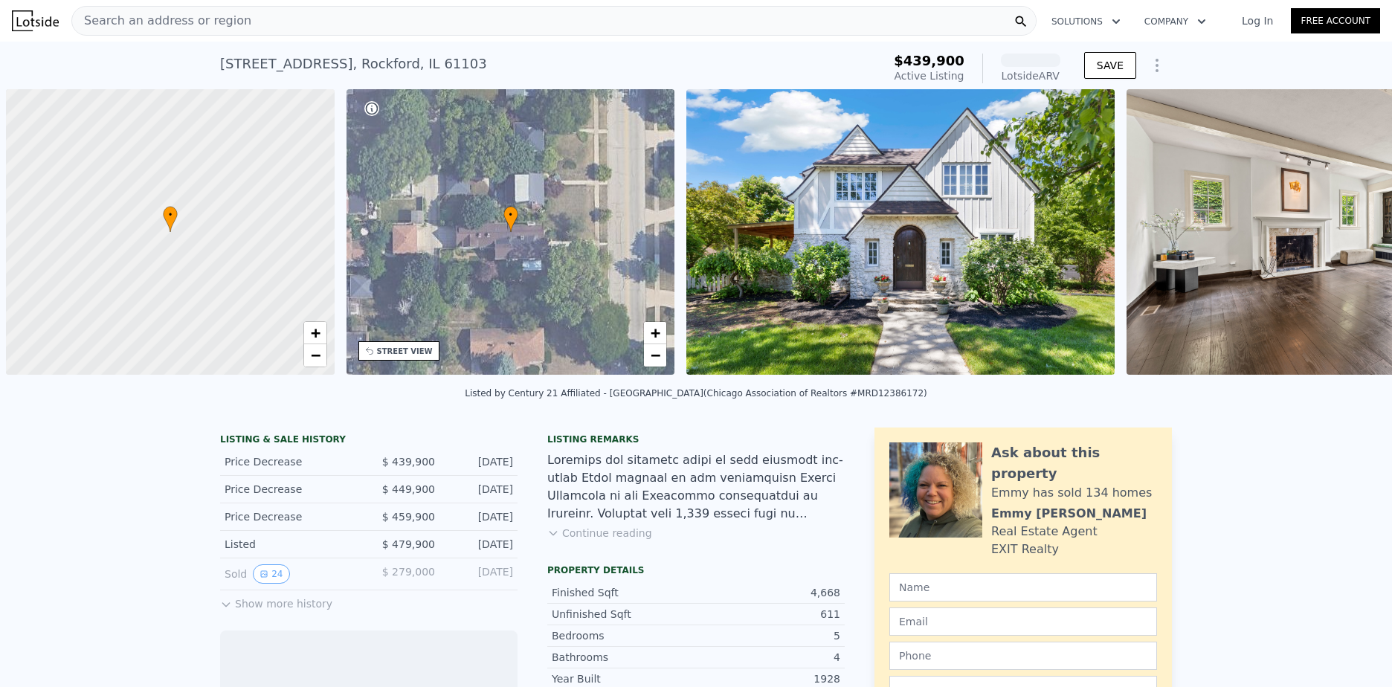
scroll to position [0, 6]
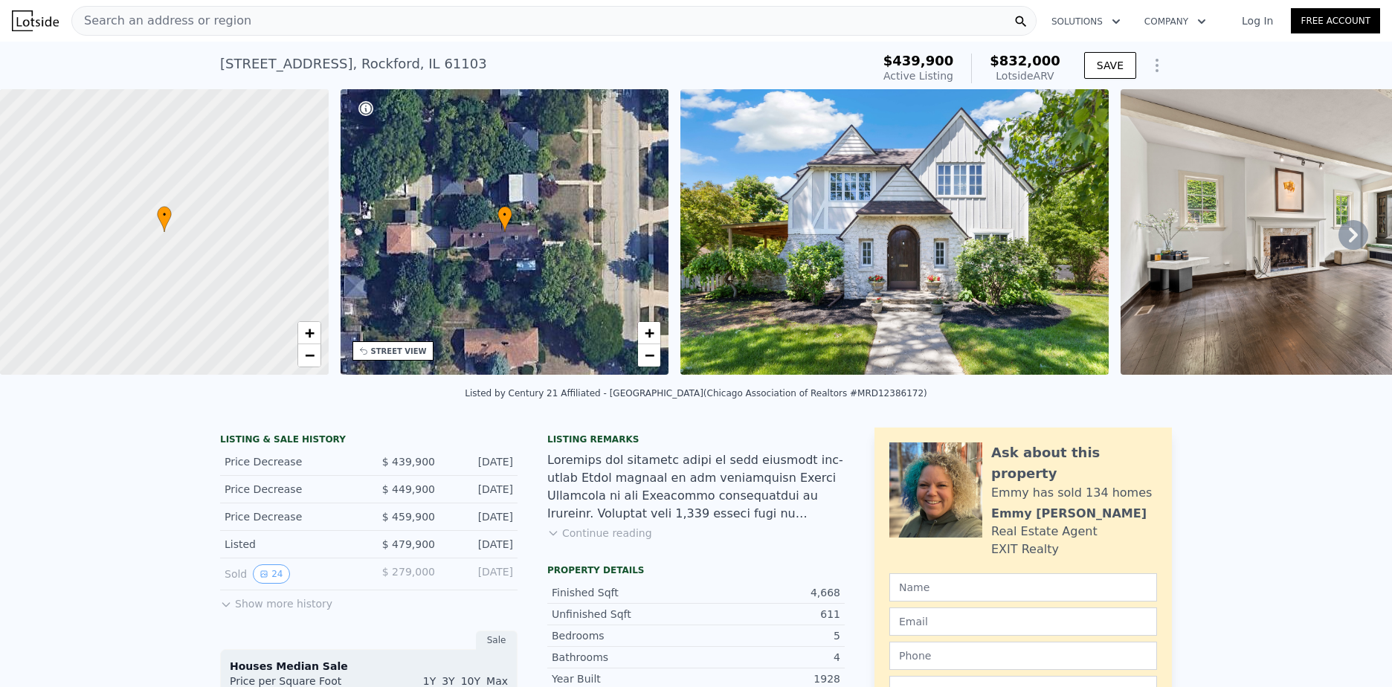
click at [224, 609] on icon at bounding box center [226, 604] width 12 height 12
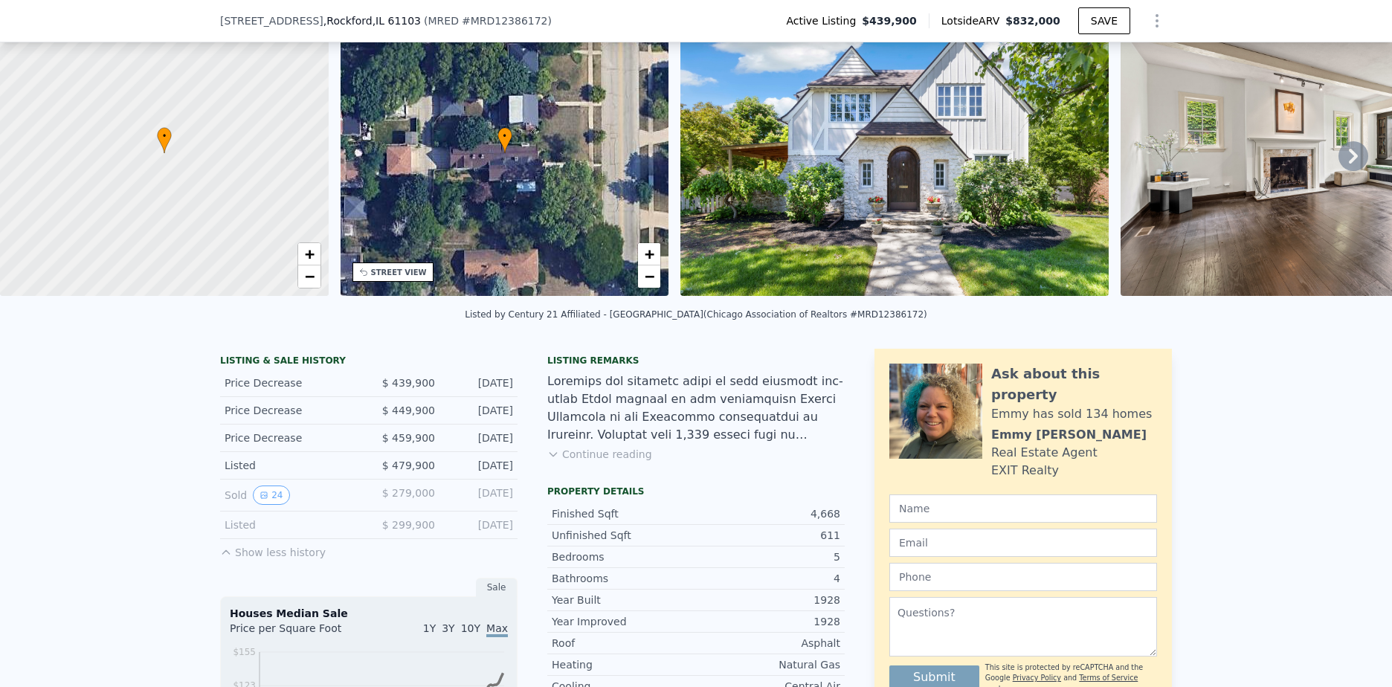
scroll to position [143, 0]
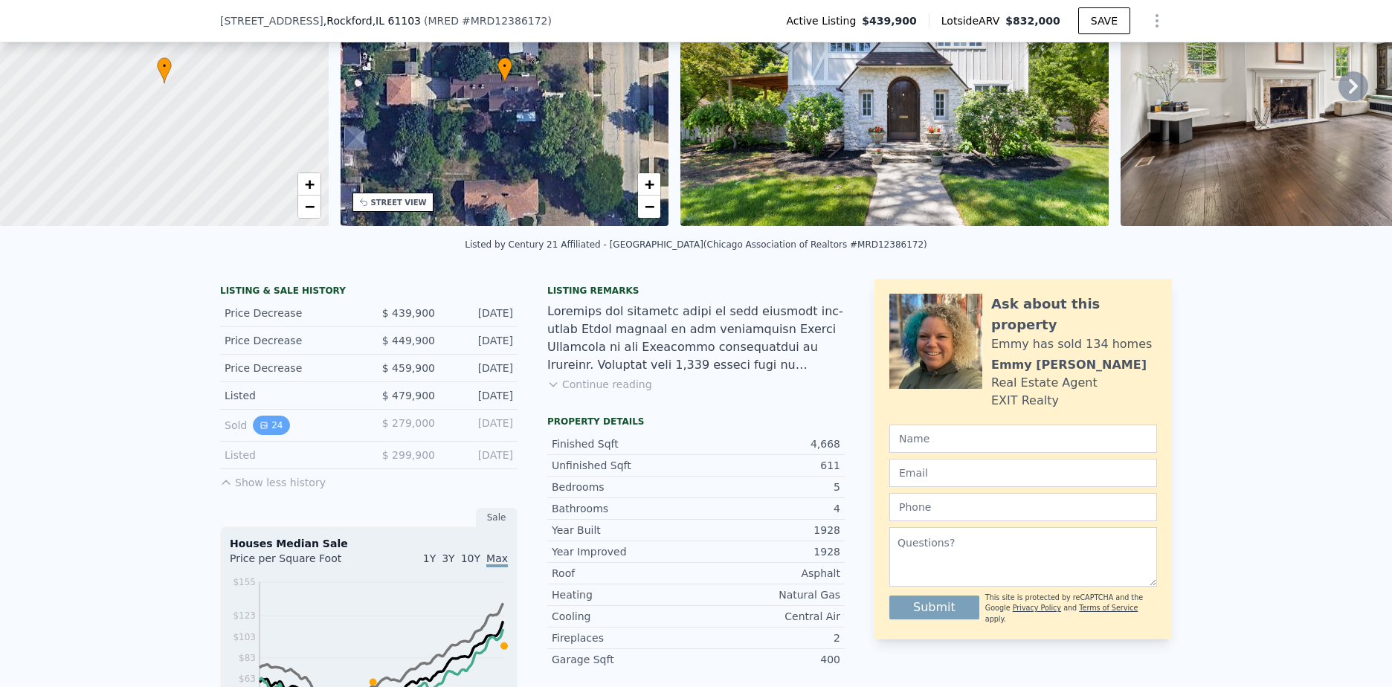
click at [271, 435] on button "24" at bounding box center [271, 425] width 36 height 19
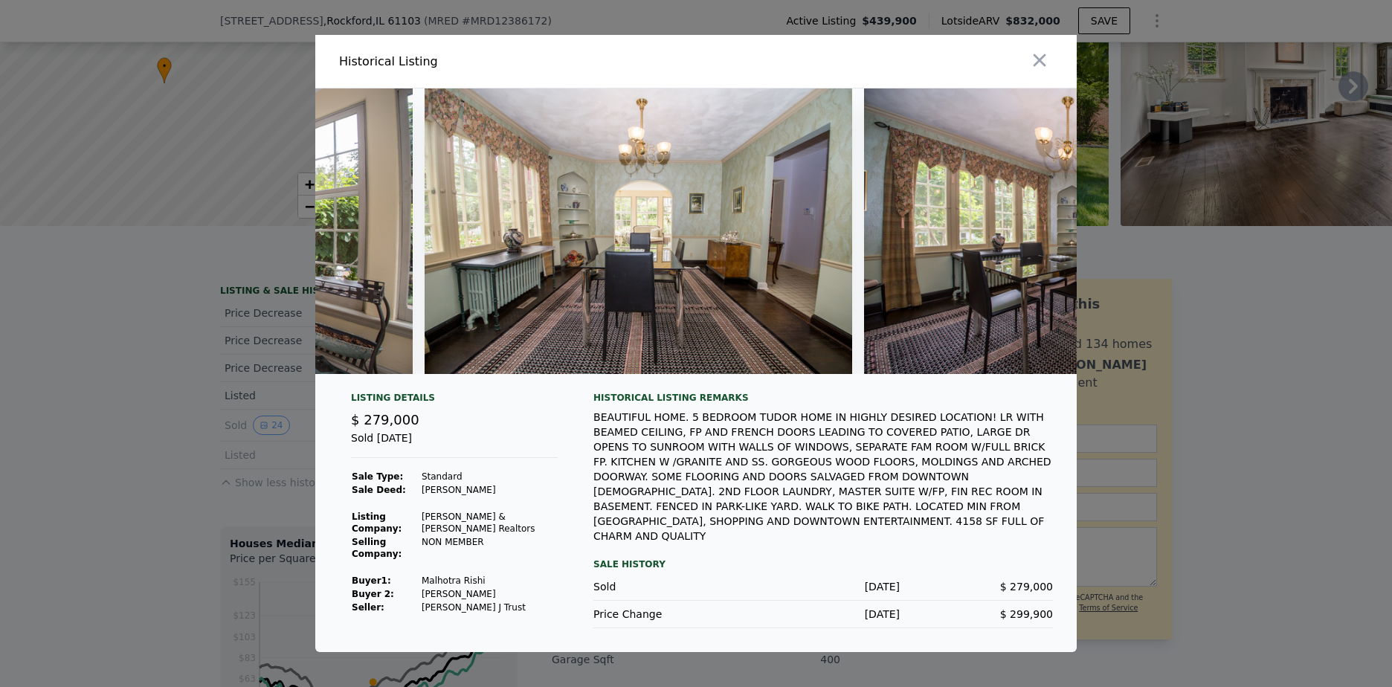
scroll to position [0, 9079]
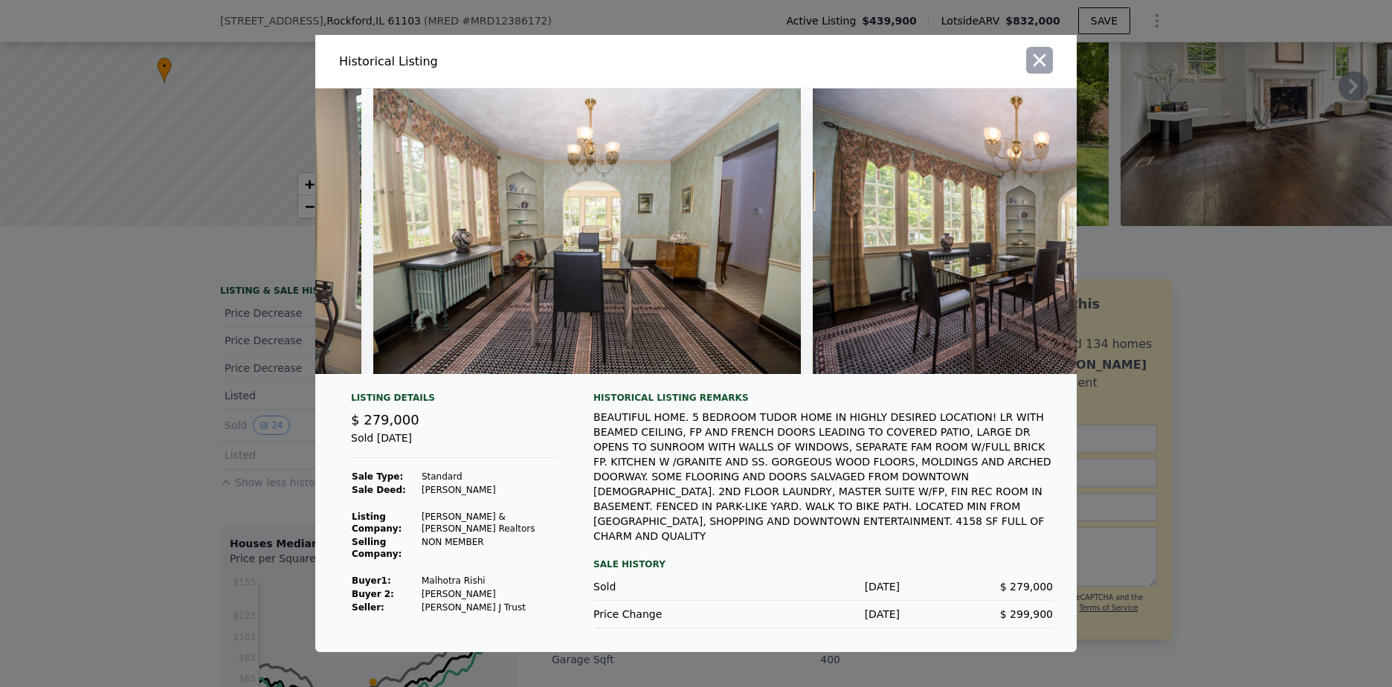
click at [1039, 63] on icon "button" at bounding box center [1039, 60] width 21 height 21
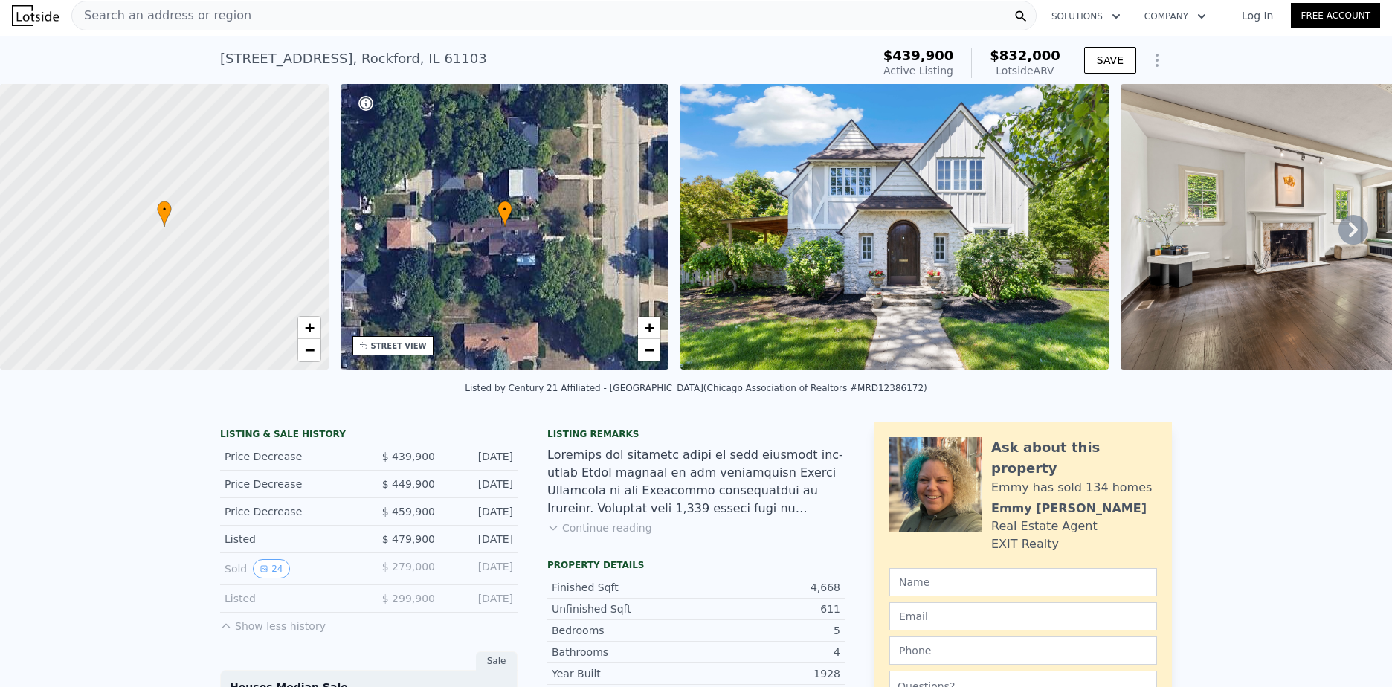
scroll to position [0, 0]
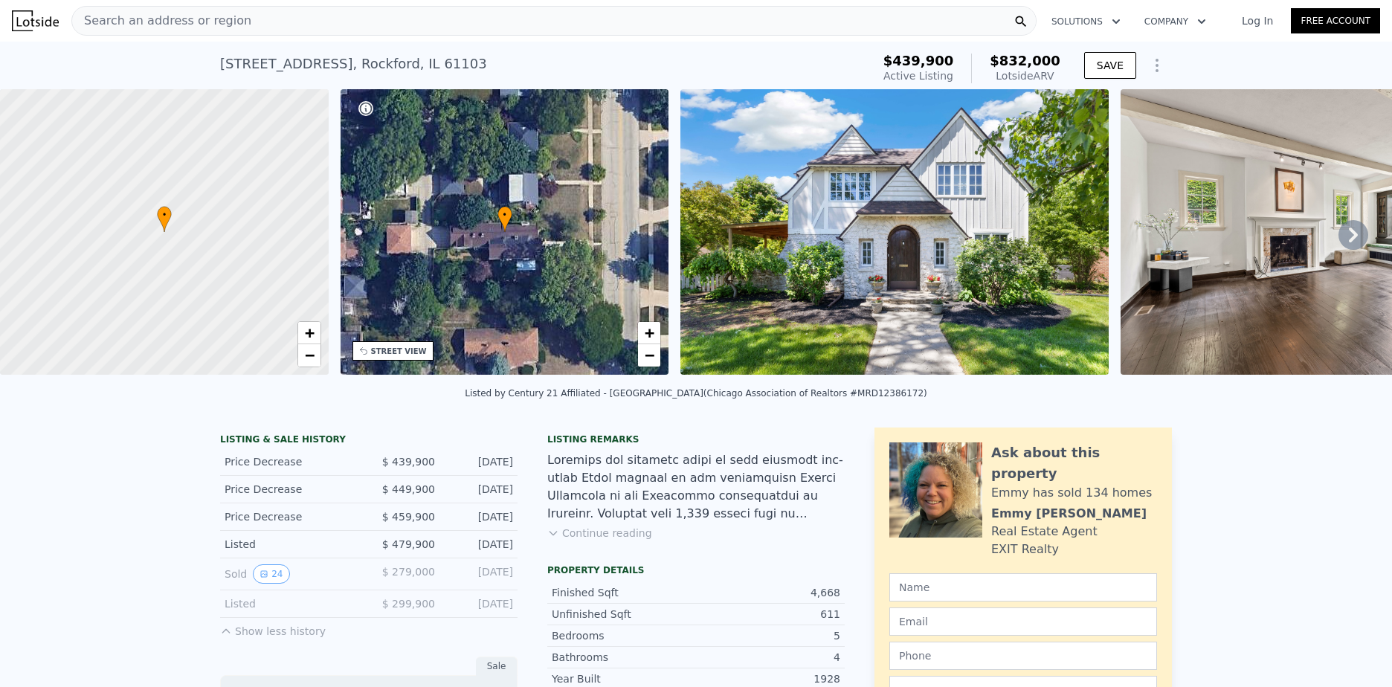
click at [370, 22] on div "Search an address or region" at bounding box center [553, 21] width 965 height 30
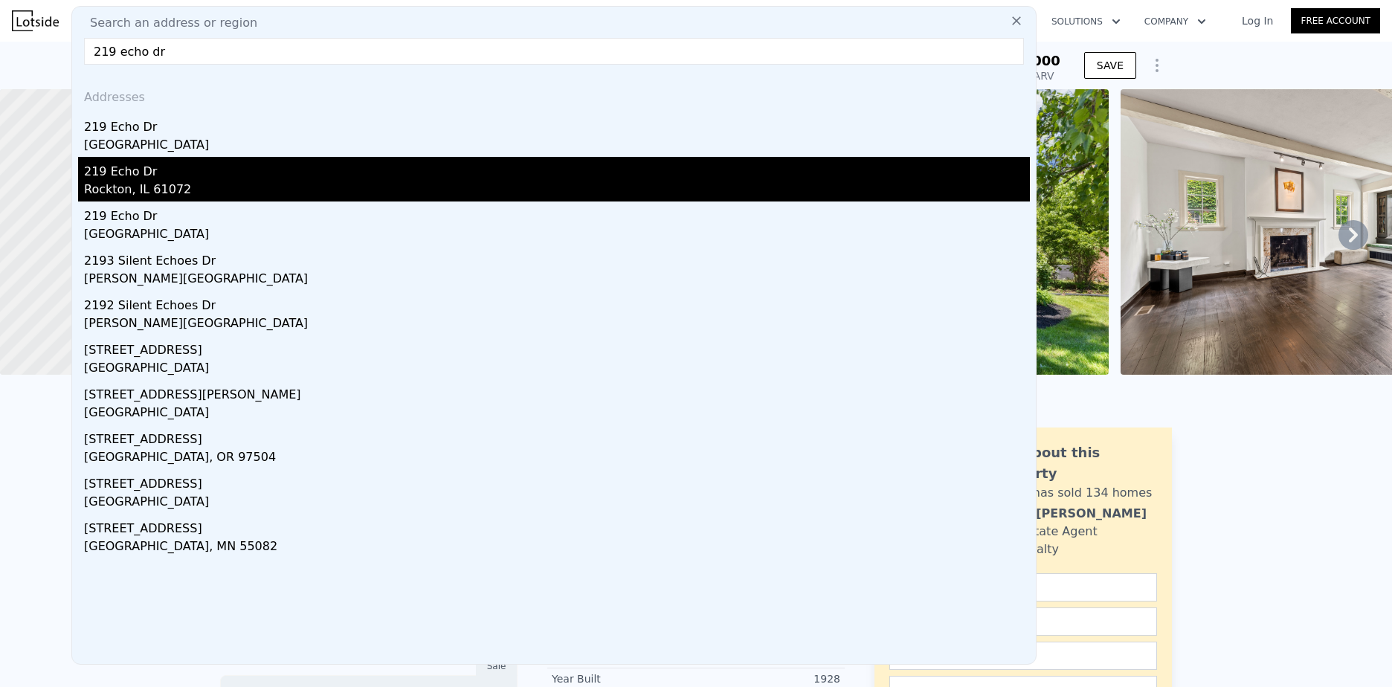
type input "219 echo dr"
click at [410, 189] on div "Rockton, IL 61072" at bounding box center [557, 191] width 946 height 21
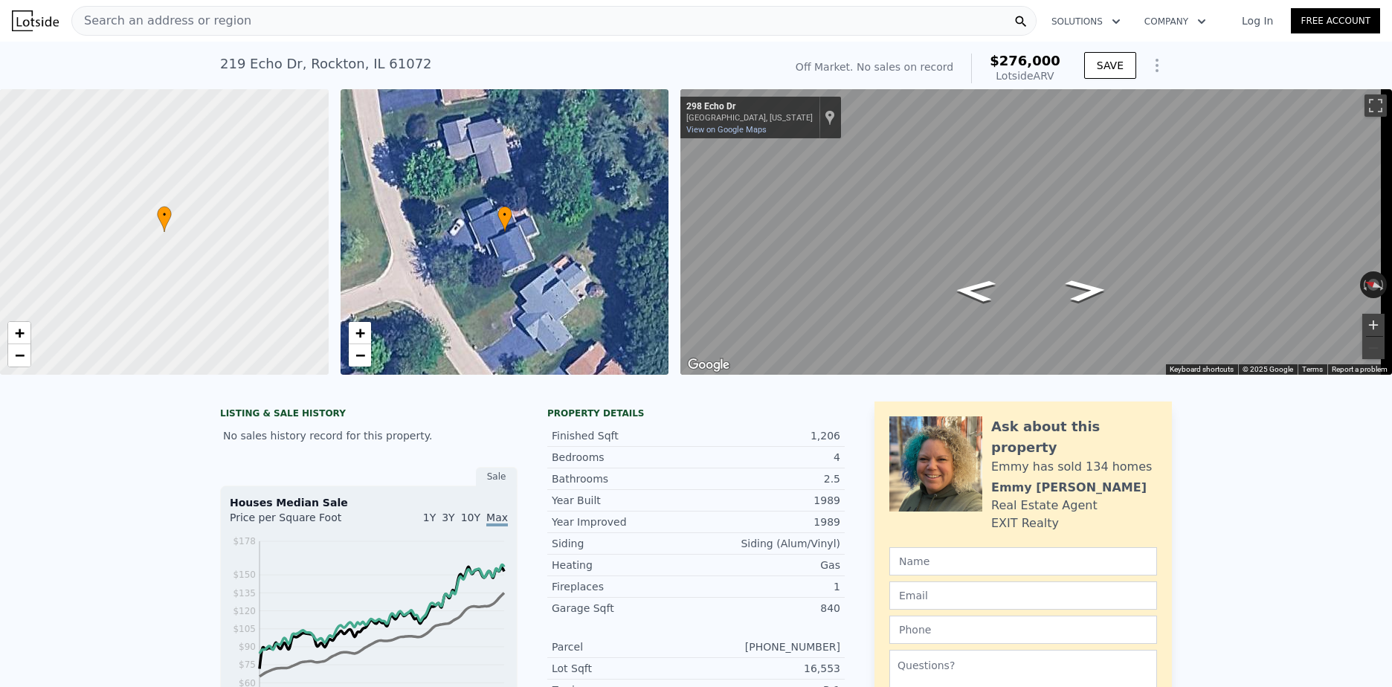
click at [1362, 320] on button "Zoom in" at bounding box center [1373, 325] width 22 height 22
click at [1362, 327] on button "Zoom in" at bounding box center [1373, 325] width 22 height 22
click at [1007, 287] on div "Map" at bounding box center [1036, 231] width 712 height 285
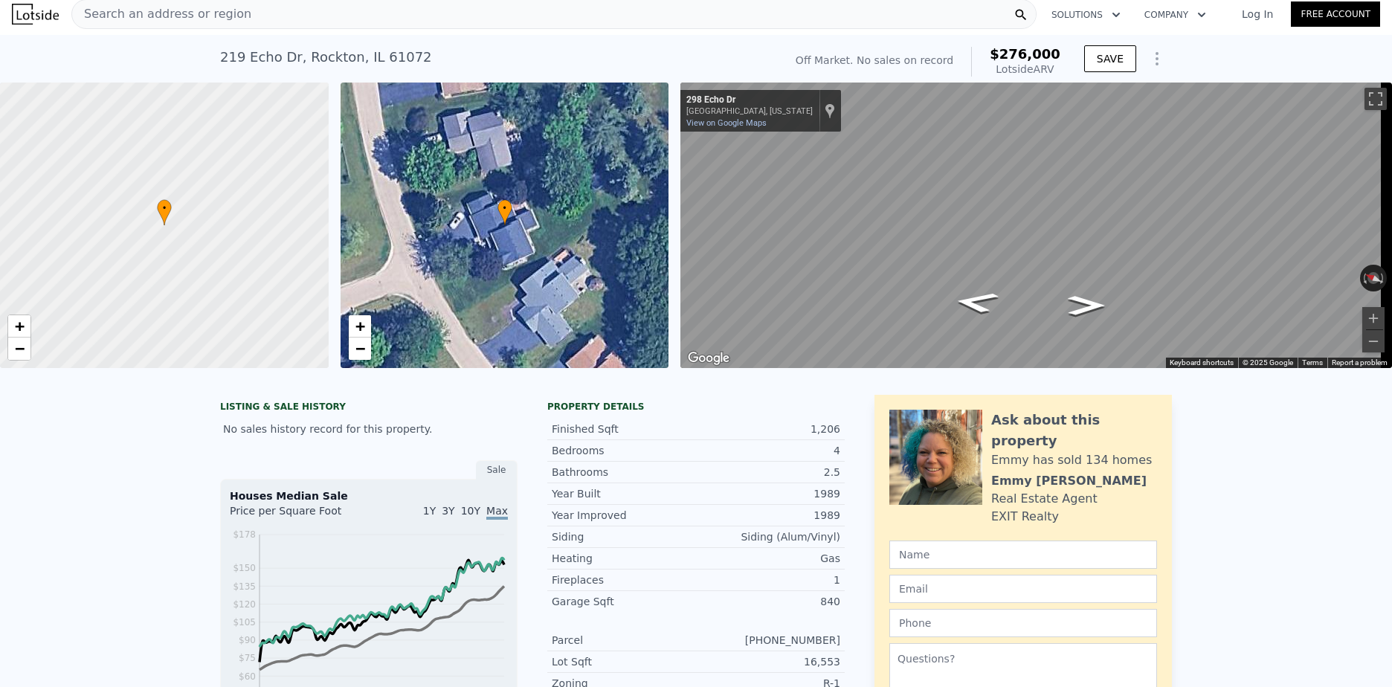
scroll to position [5, 0]
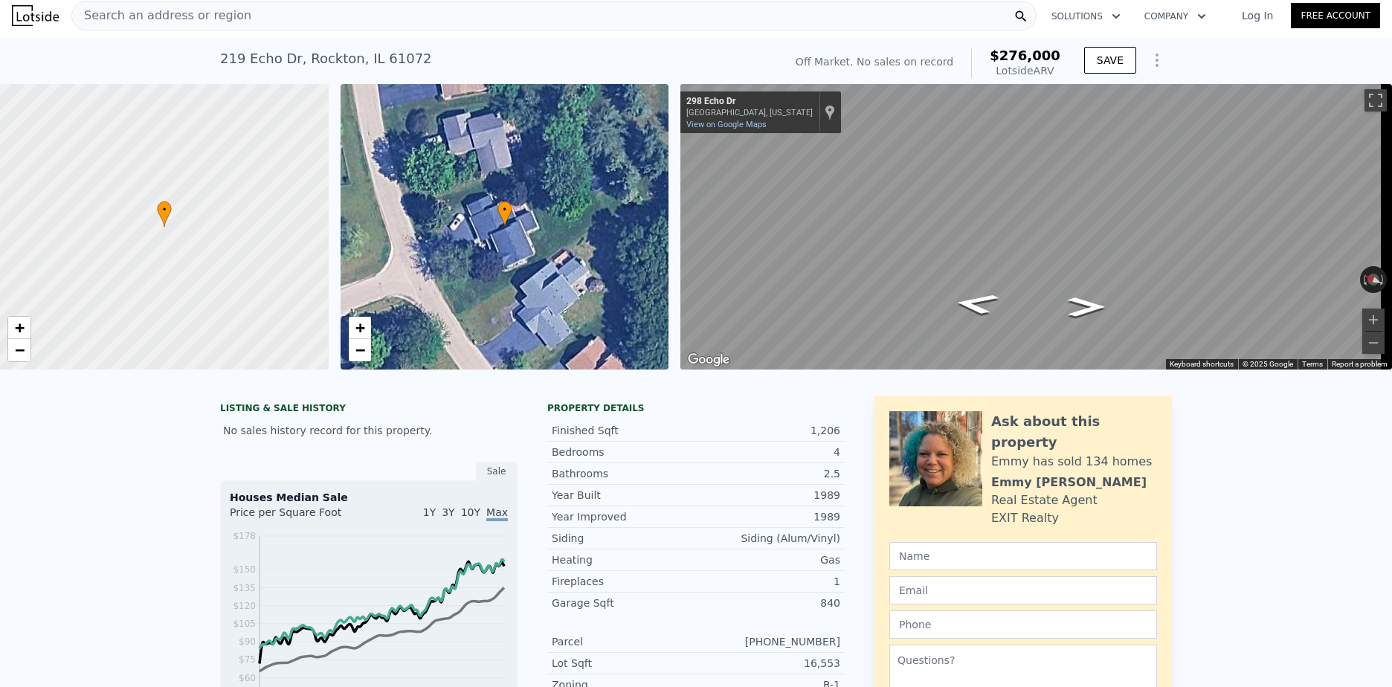
click at [360, 14] on div "Search an address or region" at bounding box center [553, 16] width 965 height 30
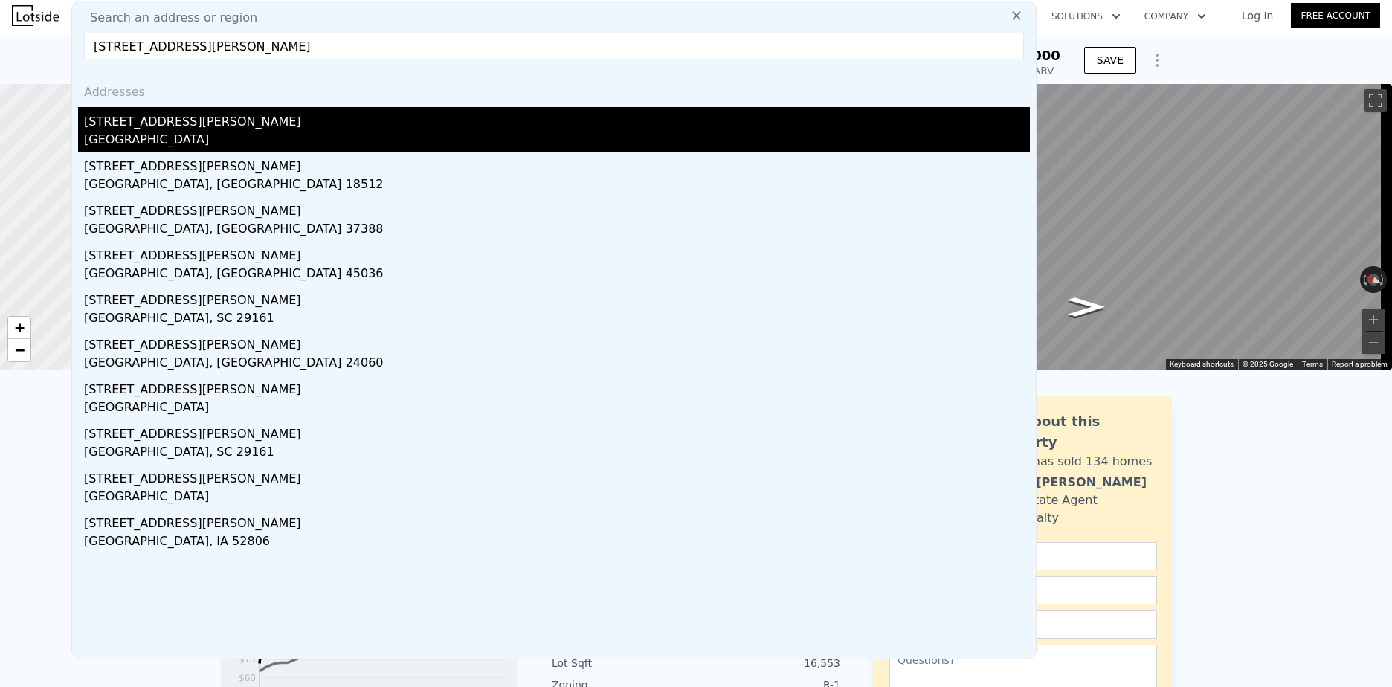
type input "511 e warren st"
click at [143, 126] on div "511 E Warren St" at bounding box center [557, 119] width 946 height 24
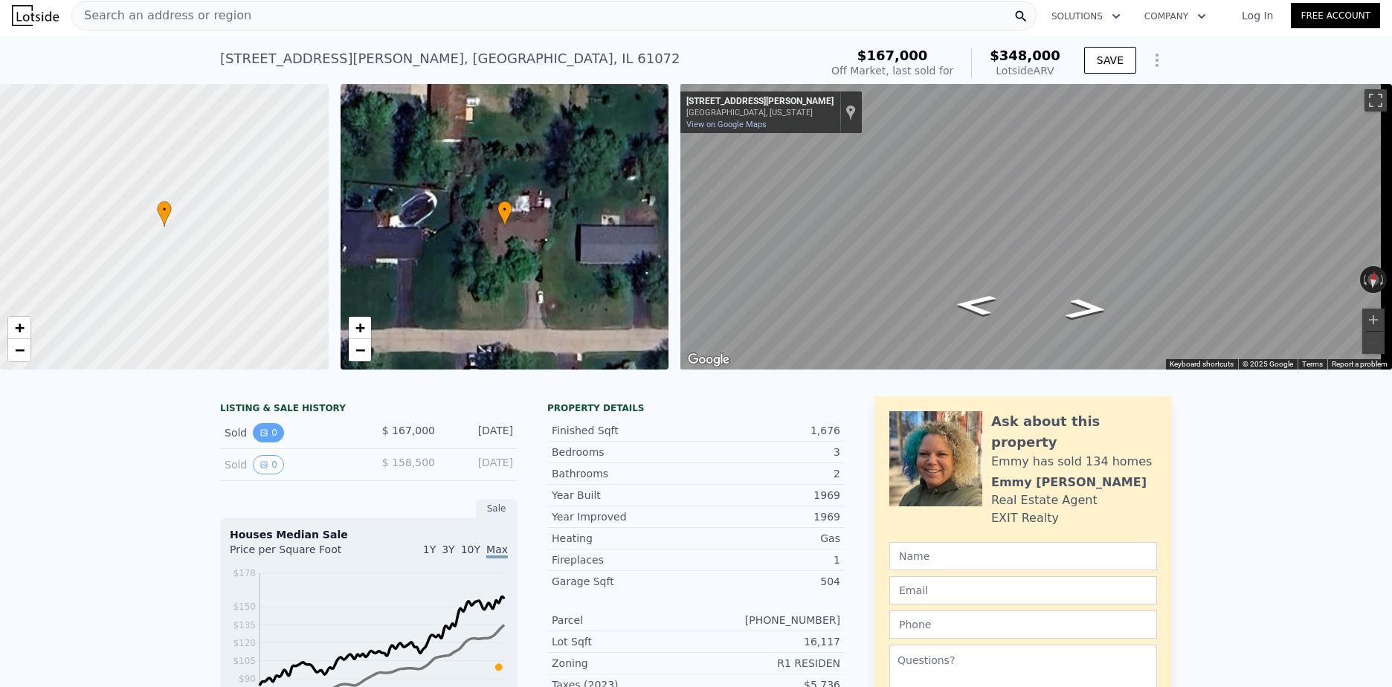
click at [270, 442] on button "0" at bounding box center [268, 432] width 31 height 19
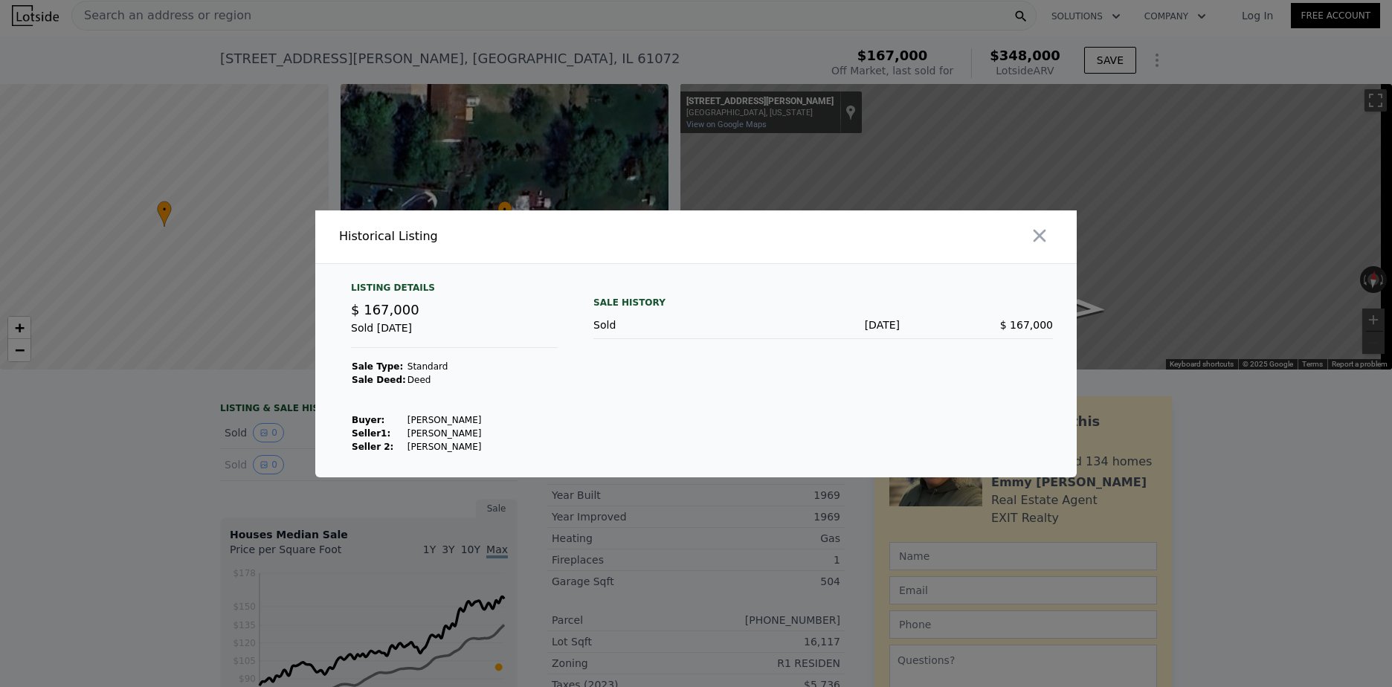
click at [1056, 233] on div at bounding box center [889, 236] width 375 height 53
click at [1028, 243] on button "button" at bounding box center [1039, 235] width 27 height 27
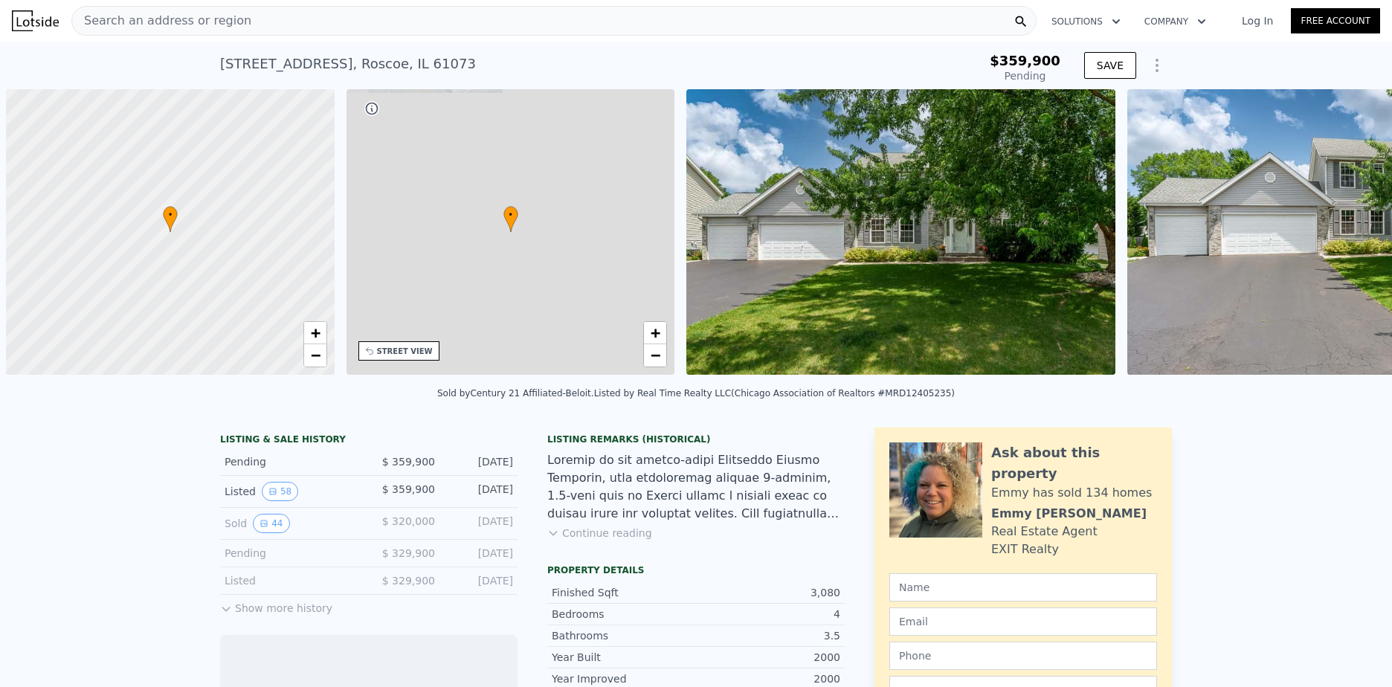
scroll to position [0, 6]
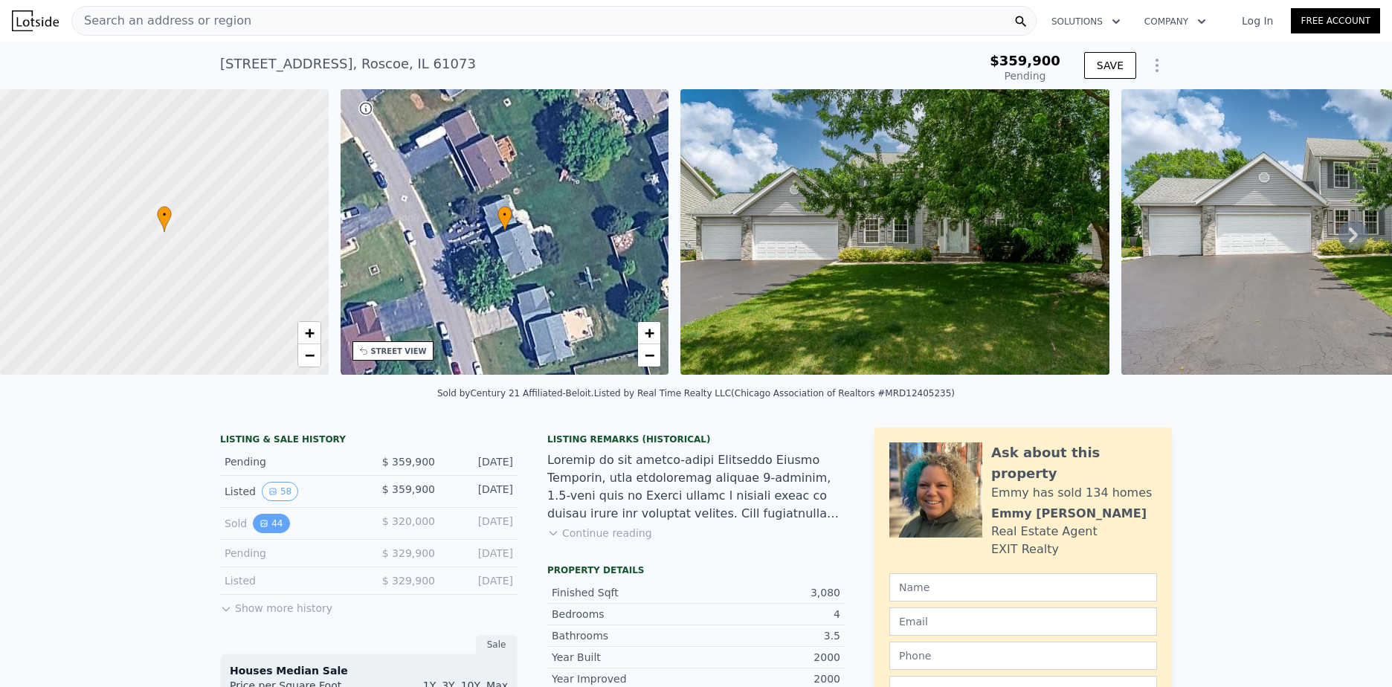
click at [272, 533] on button "44" at bounding box center [271, 523] width 36 height 19
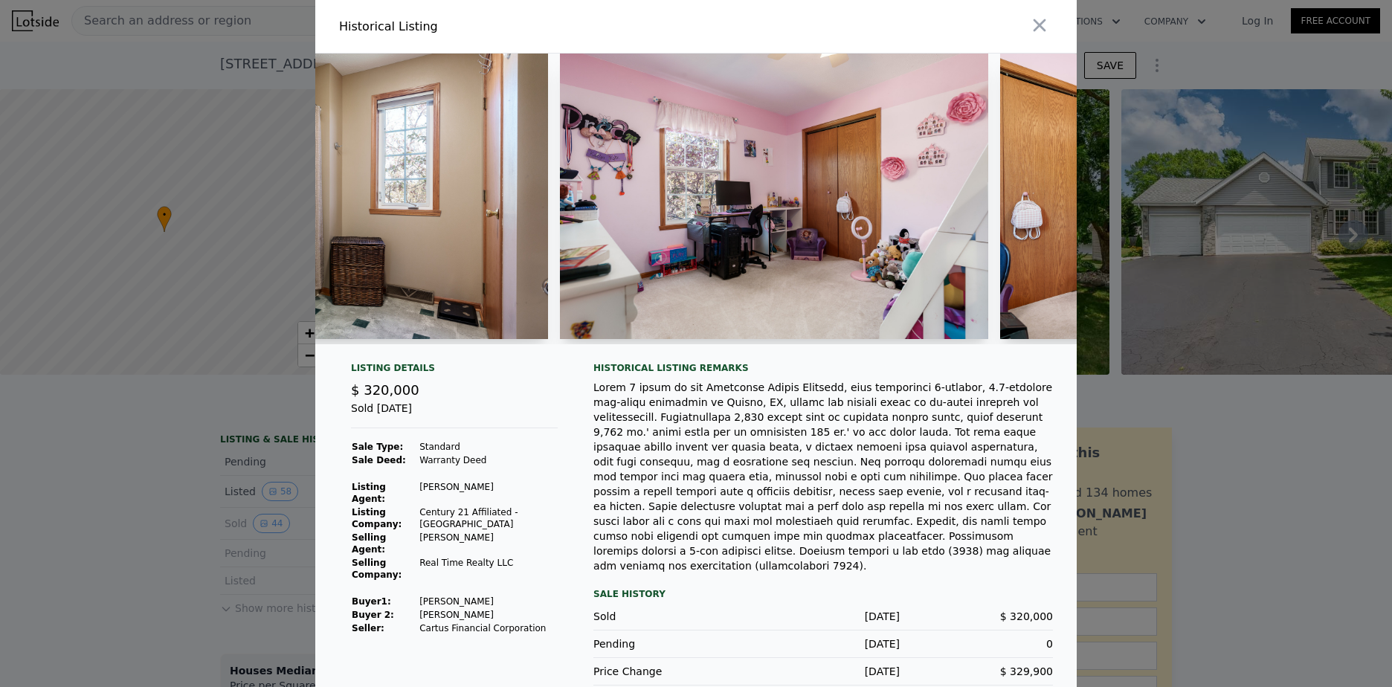
scroll to position [0, 13464]
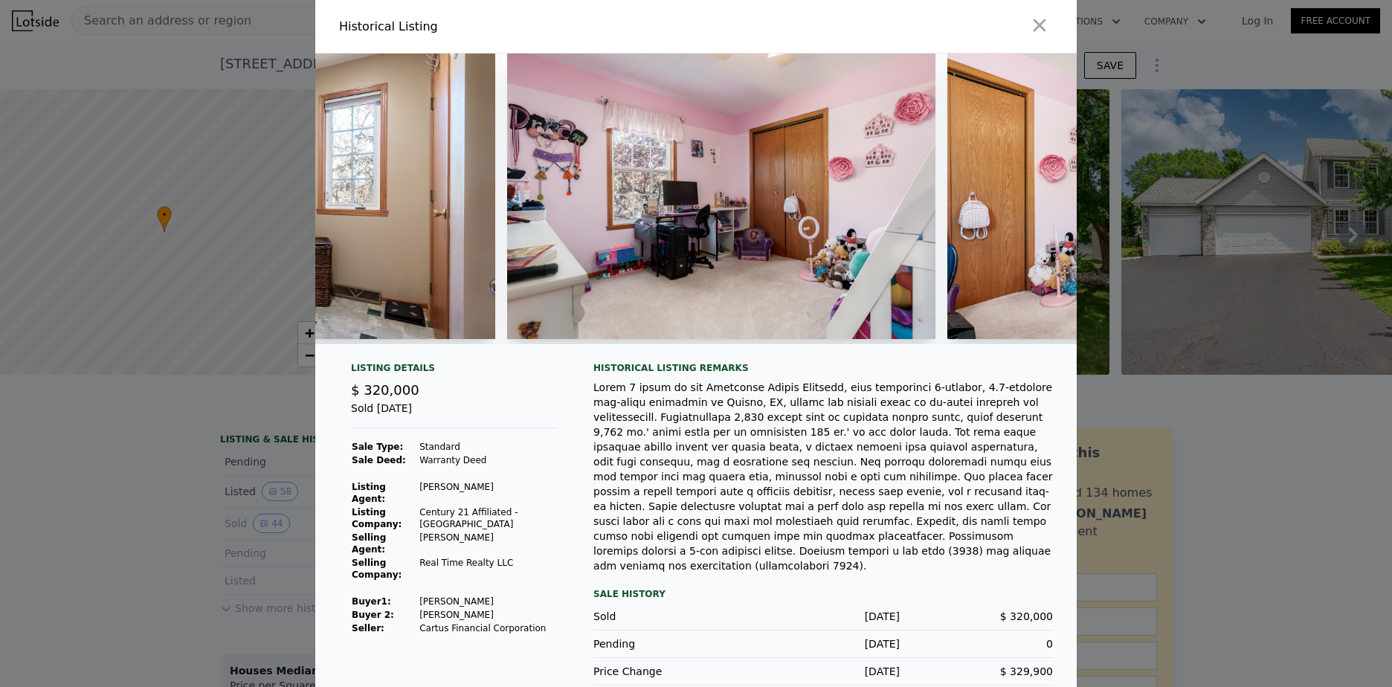
type input "$ 400,000"
type input "-$ 4,852"
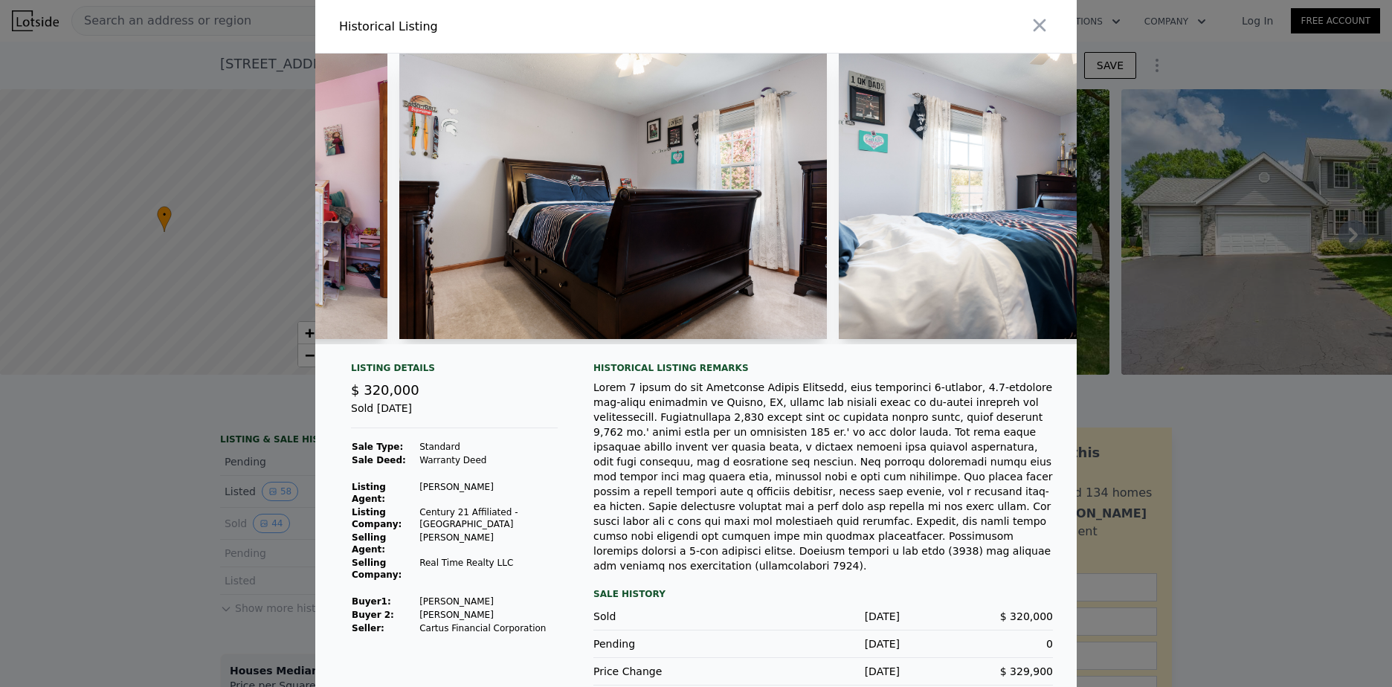
scroll to position [0, 14522]
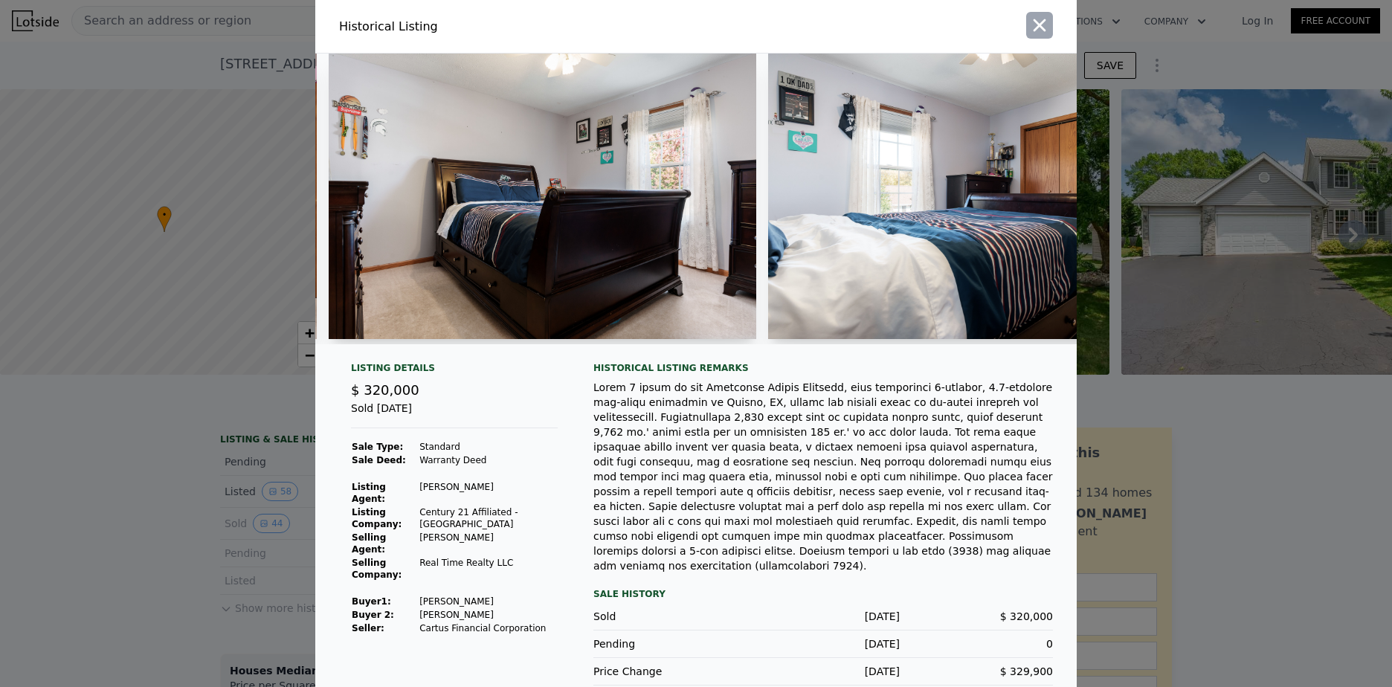
click at [1029, 19] on icon "button" at bounding box center [1039, 25] width 21 height 21
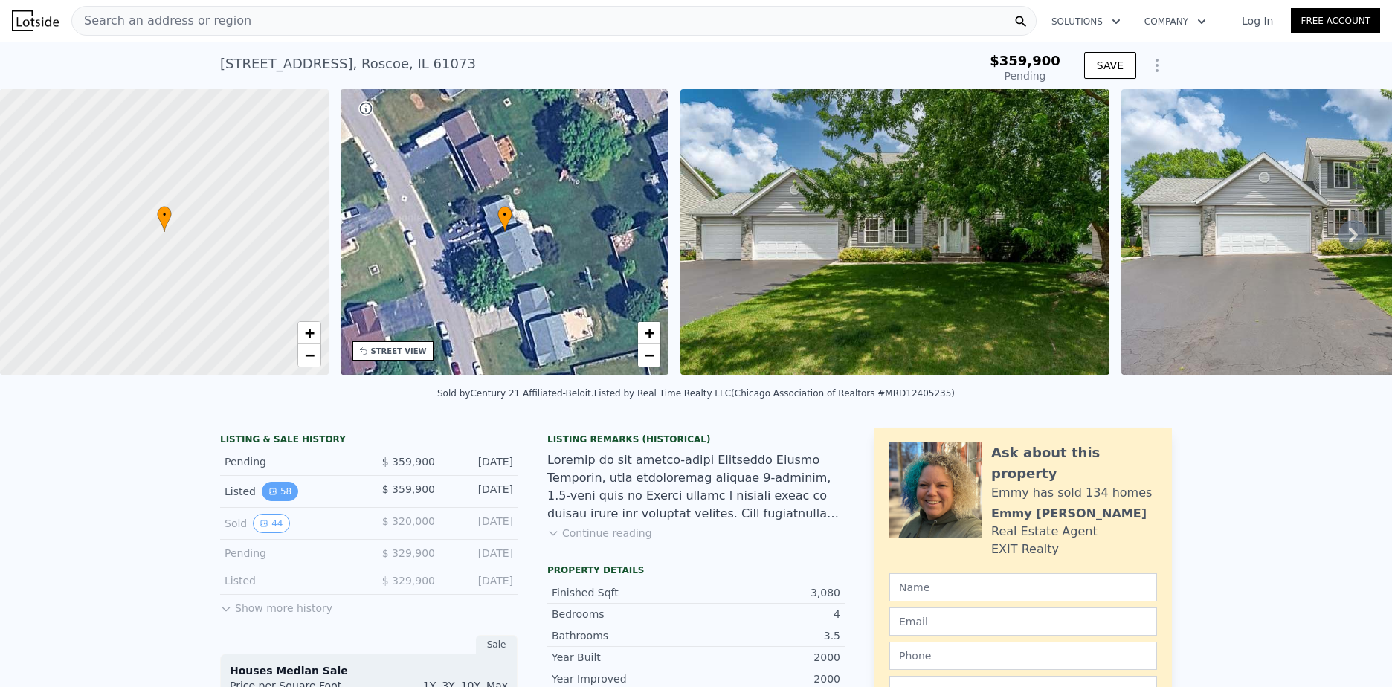
click at [262, 497] on button "58" at bounding box center [280, 491] width 36 height 19
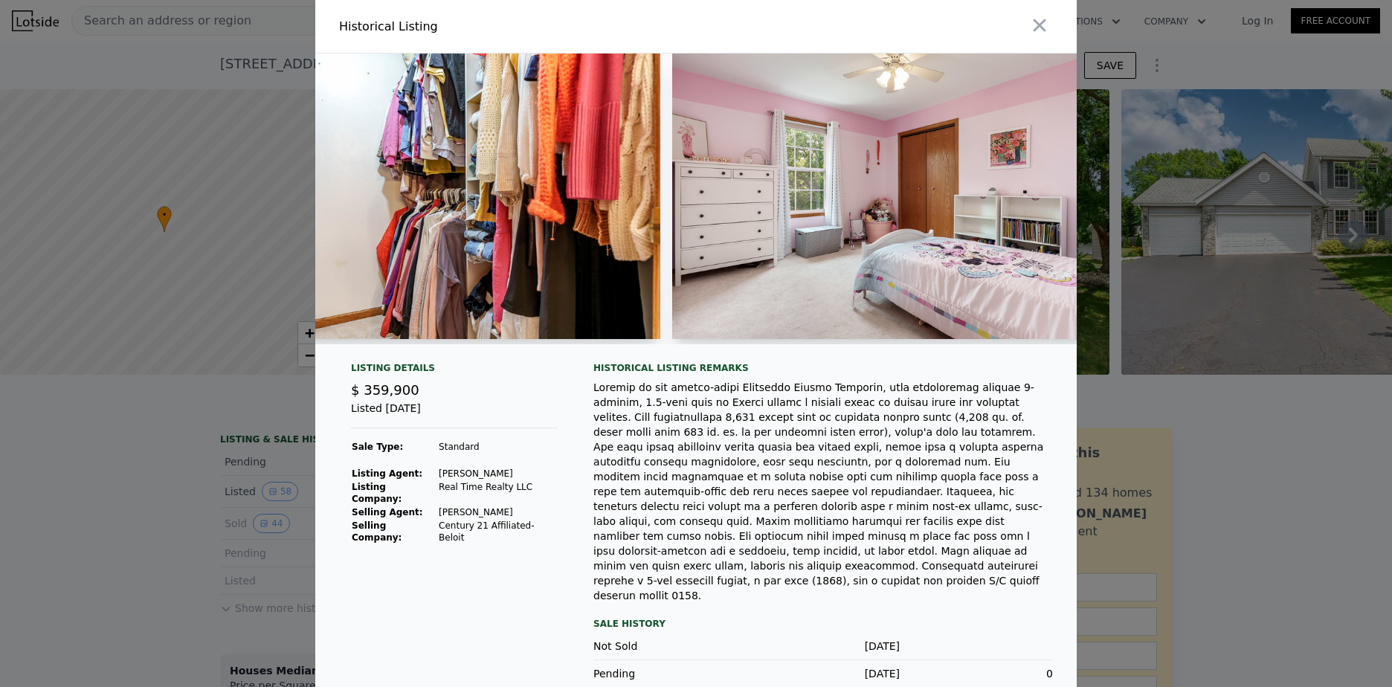
scroll to position [0, 15666]
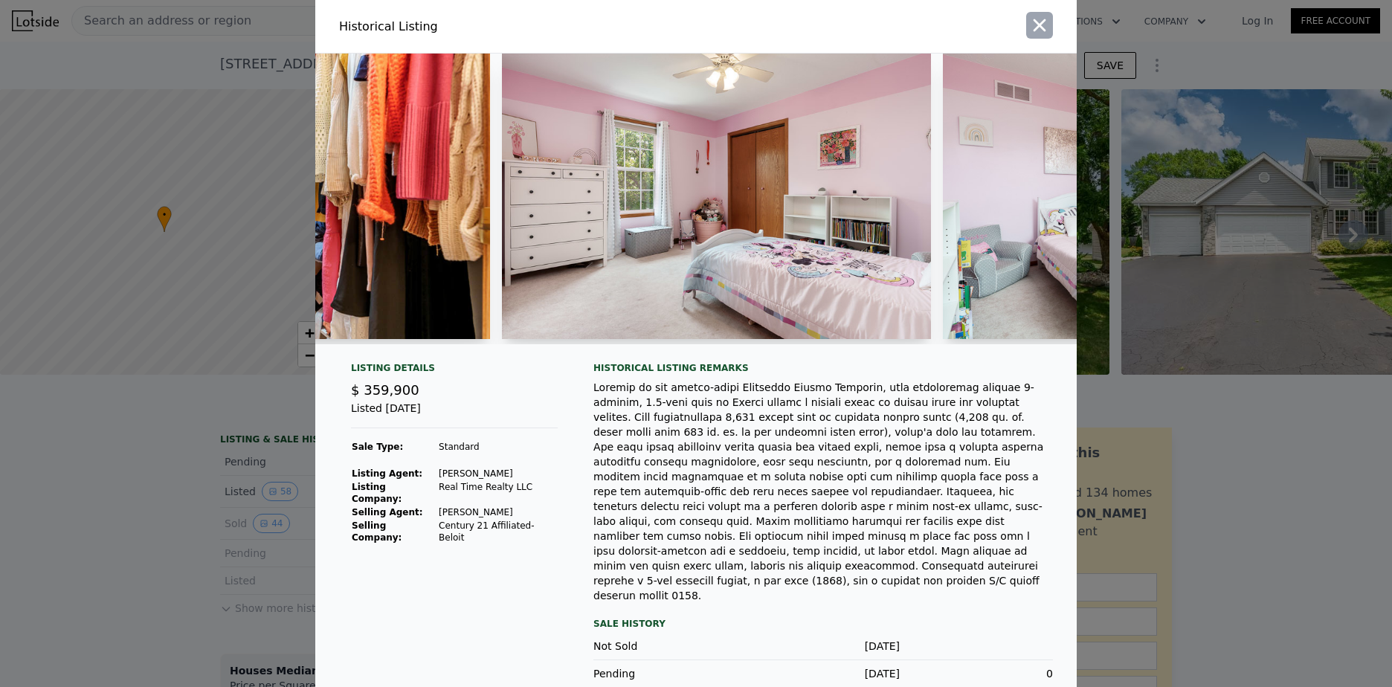
click at [1030, 24] on icon "button" at bounding box center [1039, 25] width 21 height 21
